Goal: Task Accomplishment & Management: Manage account settings

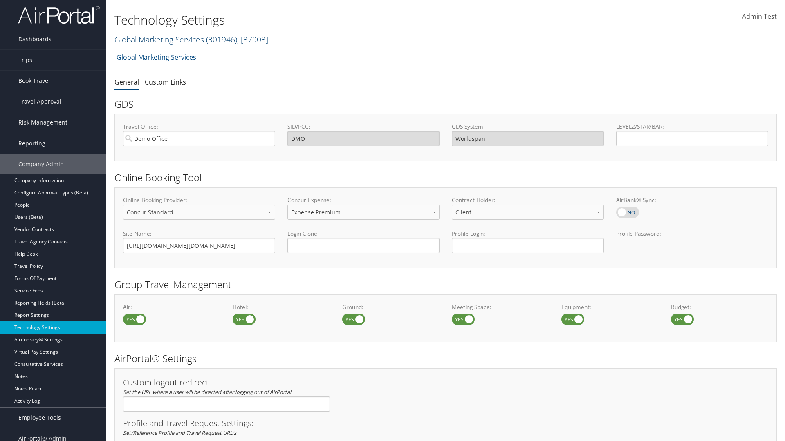
click at [158, 39] on link "Global Marketing Services ( 301946 ) , [ 37903 ]" at bounding box center [191, 39] width 154 height 11
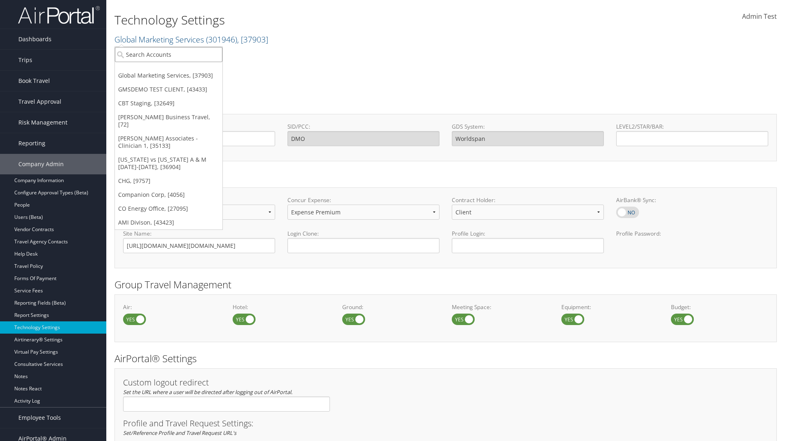
click at [168, 54] on input "search" at bounding box center [168, 54] width 107 height 15
type input "CBTSTG"
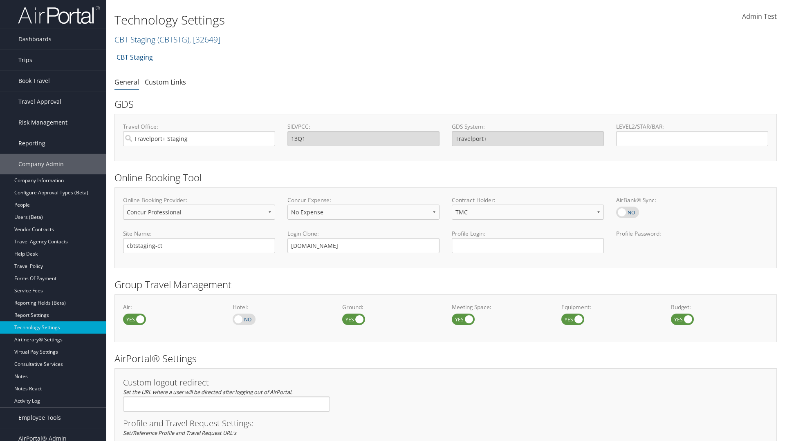
select select "2"
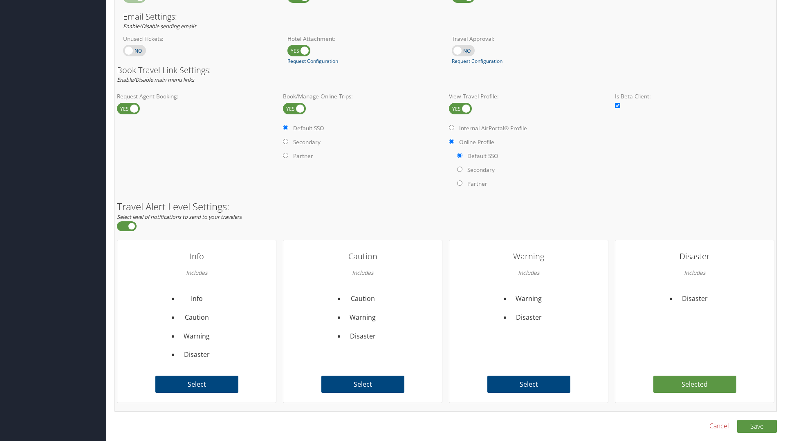
scroll to position [501, 0]
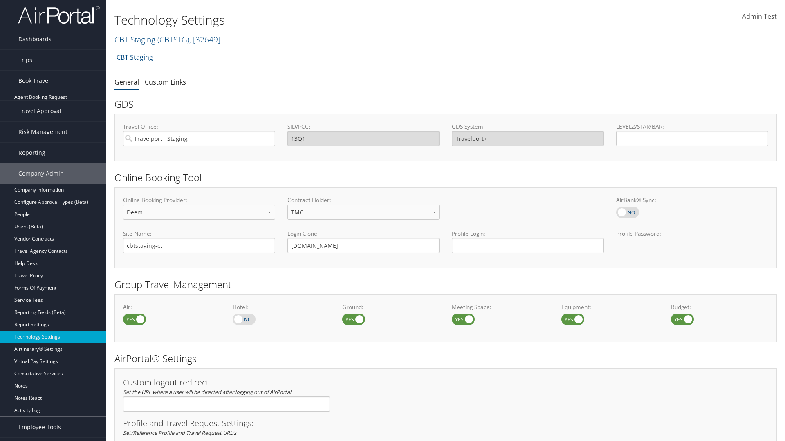
click at [53, 116] on link "Book/Manage Online Trips" at bounding box center [53, 122] width 106 height 12
